Goal: Information Seeking & Learning: Learn about a topic

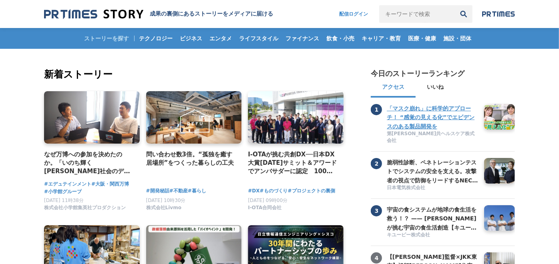
click at [437, 113] on h3 "「マスク崩れ」に科学的アプローチ！ “感覚の見える化”でエビデンスのある製品開発を" at bounding box center [432, 117] width 91 height 27
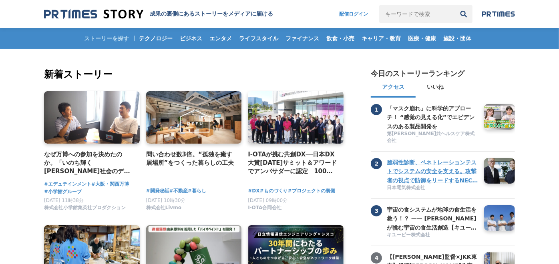
click at [448, 158] on h3 "脆弱性診断、ペネトレーションテストでシステムの安全を支える。攻撃者の視点で防御をリードするNECの「リスクハンティングチーム」" at bounding box center [432, 171] width 91 height 27
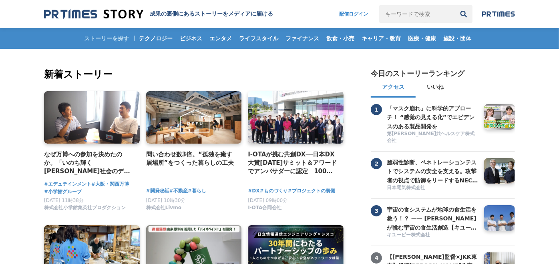
scroll to position [119, 0]
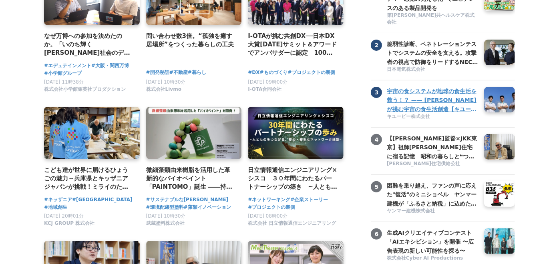
click at [426, 96] on h3 "宇宙の食システムが地球の食生活を救う！？ —— キユーピーが挑む宇宙の食生活創造【キユーピー ミライ研究員】" at bounding box center [432, 100] width 91 height 27
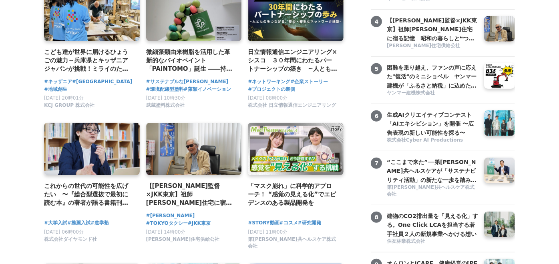
scroll to position [237, 0]
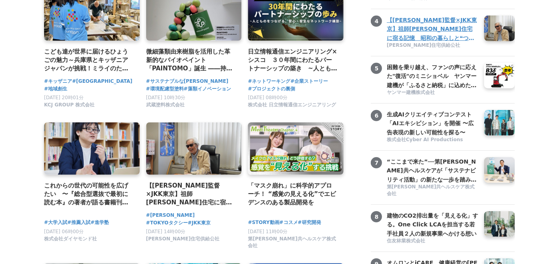
click at [425, 26] on h3 "【[PERSON_NAME]監督×JKK東京】祖師[PERSON_NAME]住宅に宿る記憶　昭和の暮らしと❝つながり❞が描く、これからの住まいのかたち" at bounding box center [432, 29] width 91 height 27
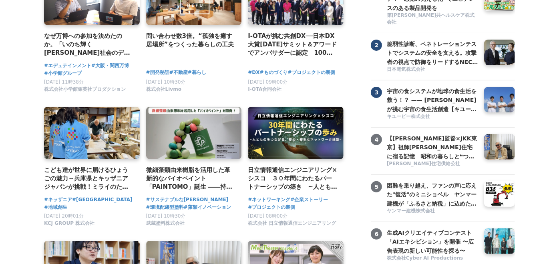
scroll to position [0, 0]
